Goal: Browse casually

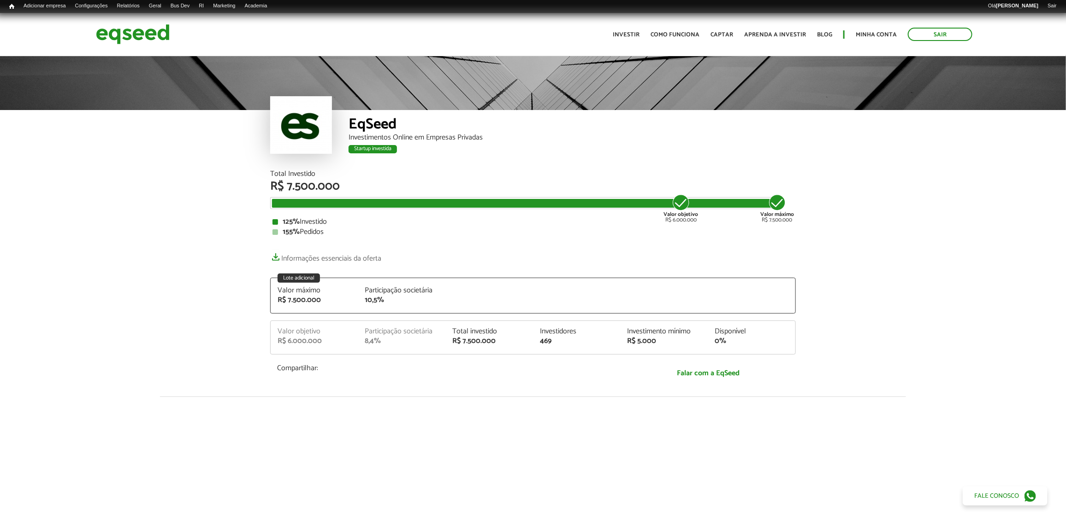
click at [291, 145] on div at bounding box center [301, 125] width 62 height 58
drag, startPoint x: 291, startPoint y: 145, endPoint x: 340, endPoint y: 131, distance: 50.3
click at [340, 131] on div "EqSeed Investimentos Online em Empresas Privadas Startup investida" at bounding box center [532, 140] width 525 height 60
click at [452, 95] on div at bounding box center [533, 82] width 1066 height 55
click at [455, 90] on div at bounding box center [533, 82] width 1066 height 55
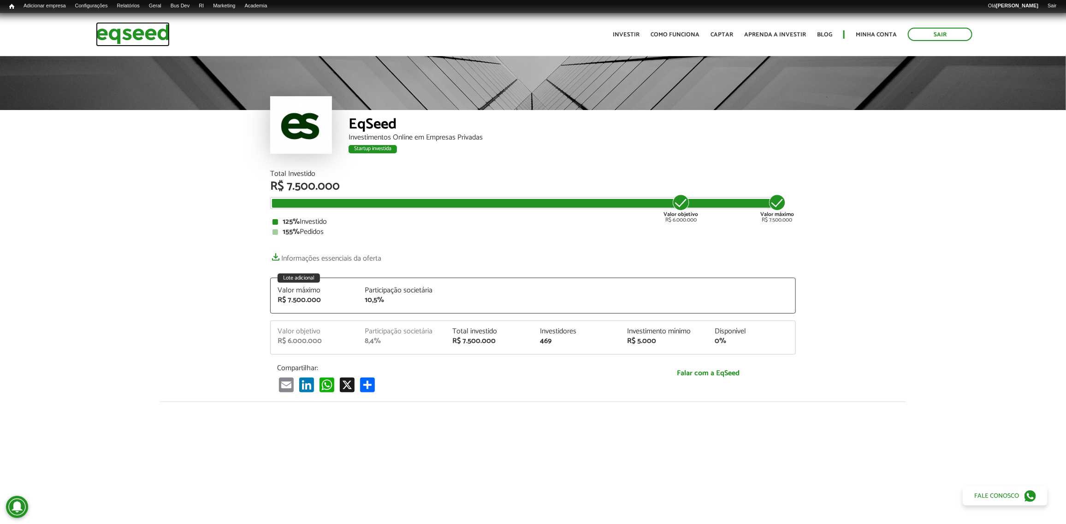
click at [149, 35] on img at bounding box center [133, 34] width 74 height 24
